Goal: Find specific page/section: Find specific page/section

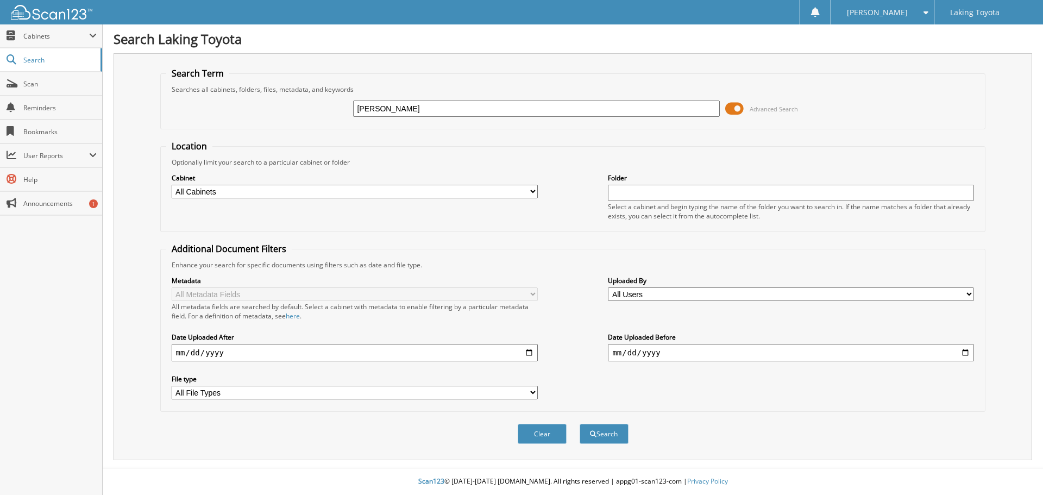
type input "[PERSON_NAME]"
click at [580, 424] on button "Search" at bounding box center [604, 434] width 49 height 20
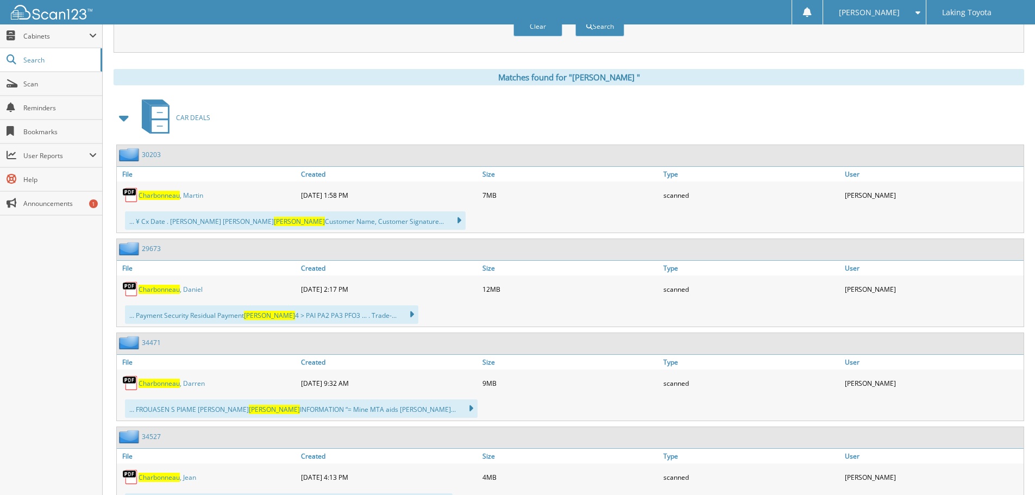
scroll to position [435, 0]
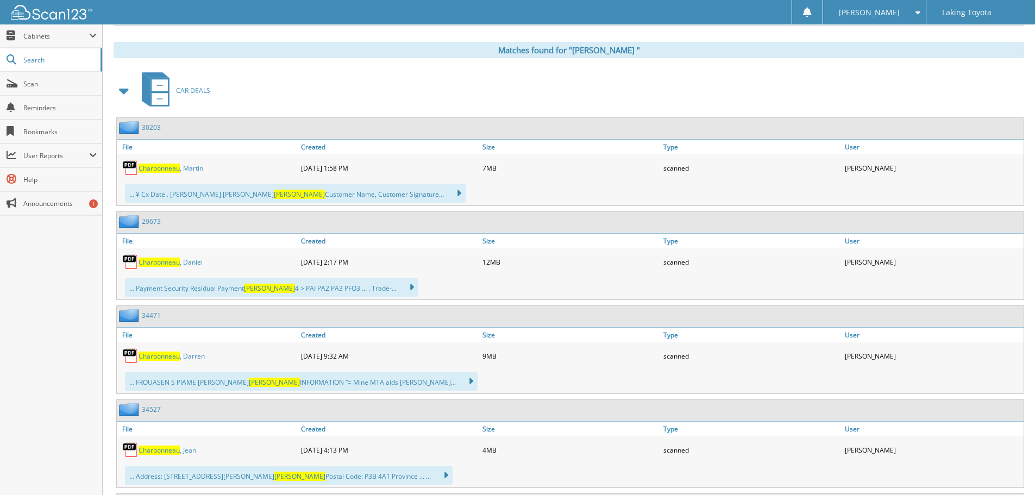
click at [168, 258] on link "C h a r b o n n e a u , D a n i e l" at bounding box center [171, 262] width 64 height 9
